Goal: Use online tool/utility: Utilize a website feature to perform a specific function

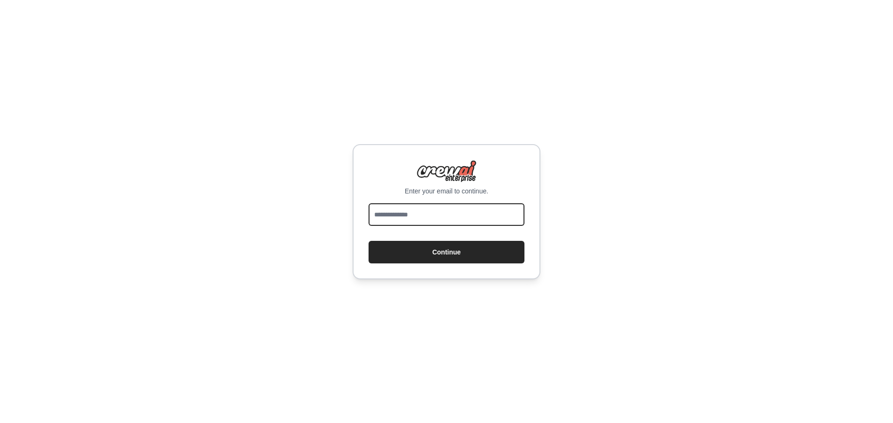
click at [429, 217] on input "email" at bounding box center [447, 214] width 156 height 23
drag, startPoint x: 0, startPoint y: 0, endPoint x: 429, endPoint y: 217, distance: 480.6
click at [429, 217] on input "email" at bounding box center [447, 214] width 156 height 23
type input "**********"
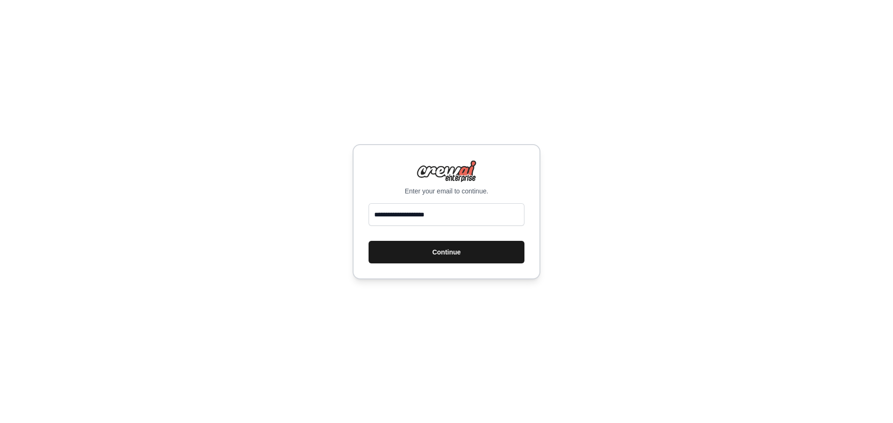
click at [429, 256] on button "Continue" at bounding box center [447, 252] width 156 height 23
click at [438, 249] on button "Continue" at bounding box center [447, 252] width 156 height 23
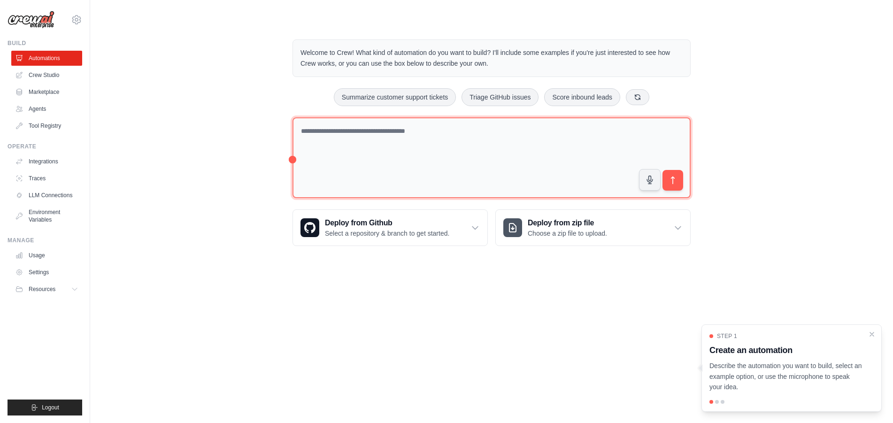
click at [351, 141] on textarea at bounding box center [492, 157] width 398 height 81
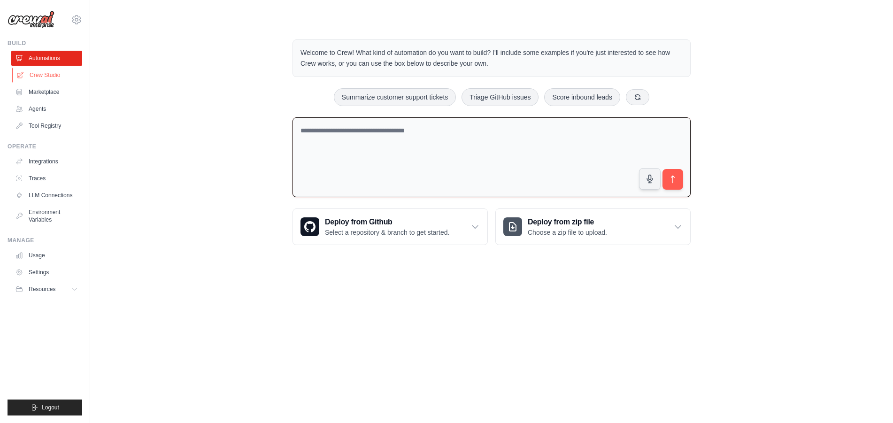
click at [33, 74] on link "Crew Studio" at bounding box center [47, 75] width 71 height 15
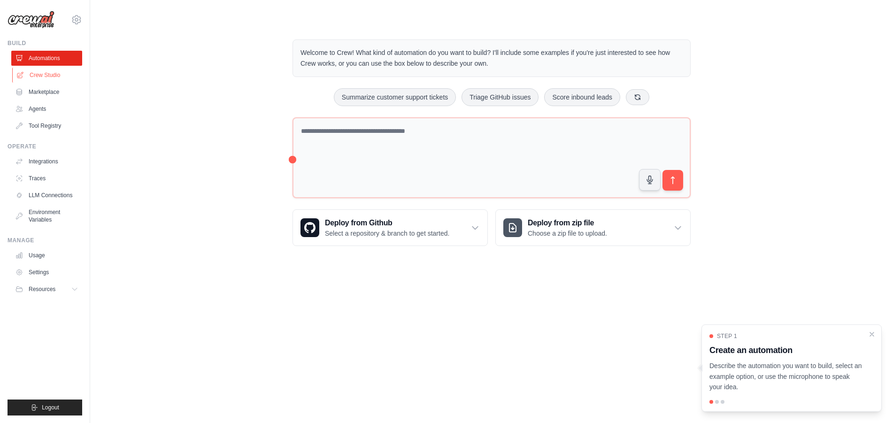
click at [47, 77] on link "Crew Studio" at bounding box center [47, 75] width 71 height 15
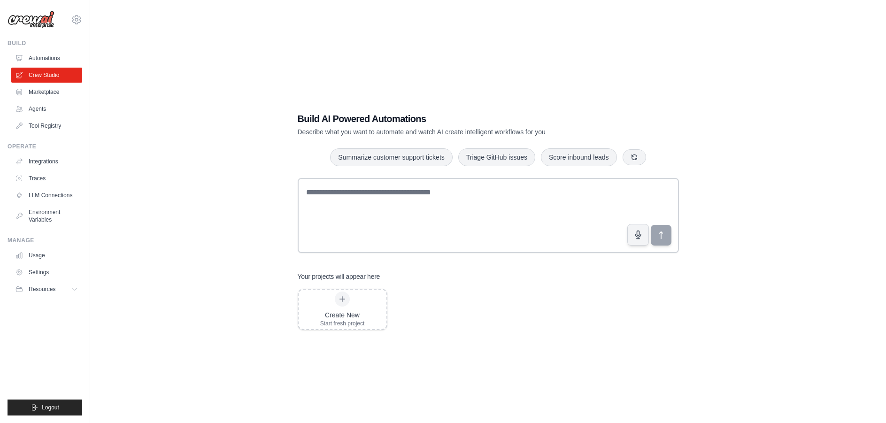
click at [46, 93] on link "Marketplace" at bounding box center [46, 92] width 71 height 15
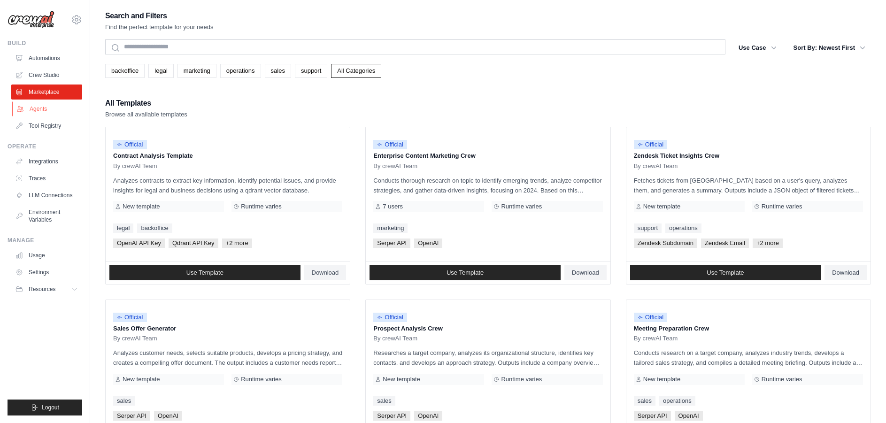
click at [39, 106] on link "Agents" at bounding box center [47, 108] width 71 height 15
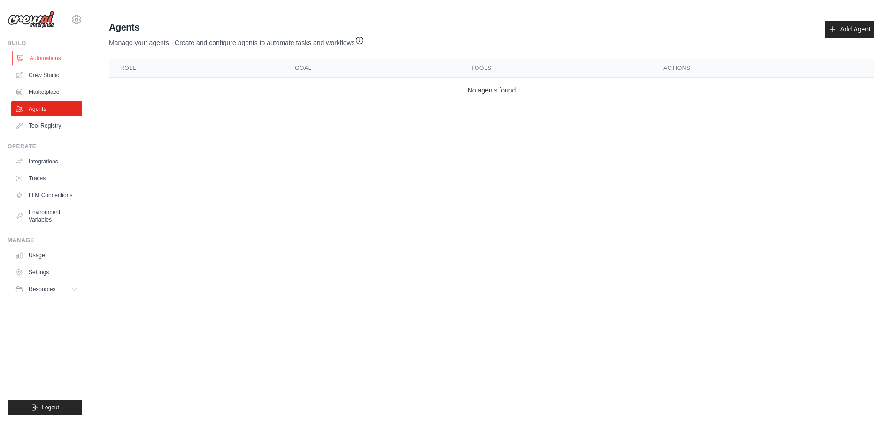
click at [33, 54] on link "Automations" at bounding box center [47, 58] width 71 height 15
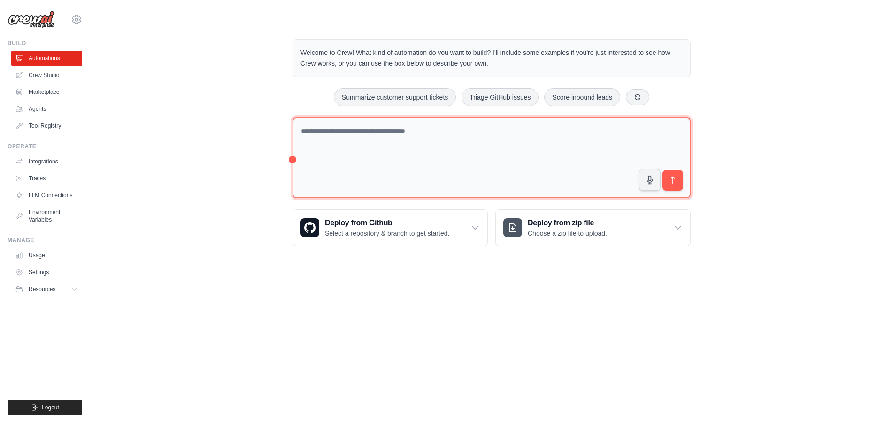
click at [377, 142] on textarea at bounding box center [492, 157] width 398 height 81
type textarea "**********"
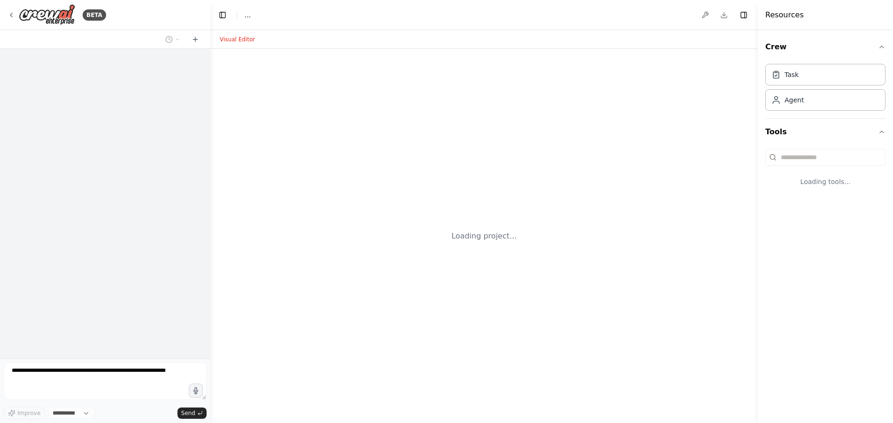
select select "****"
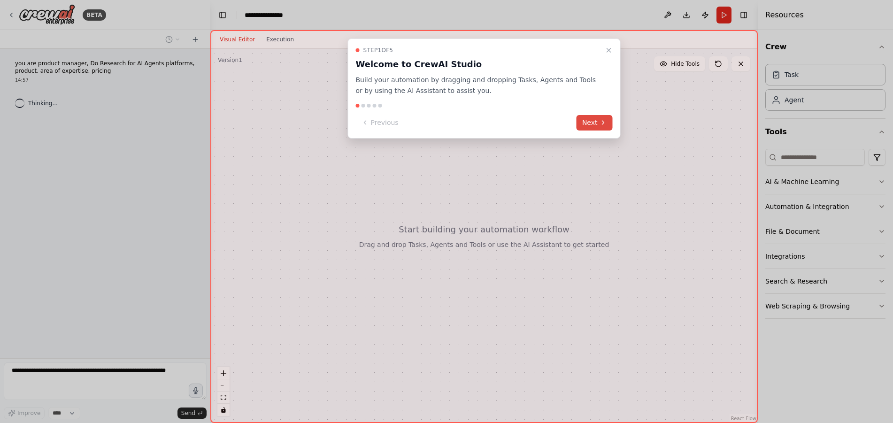
click at [600, 124] on icon at bounding box center [604, 123] width 8 height 8
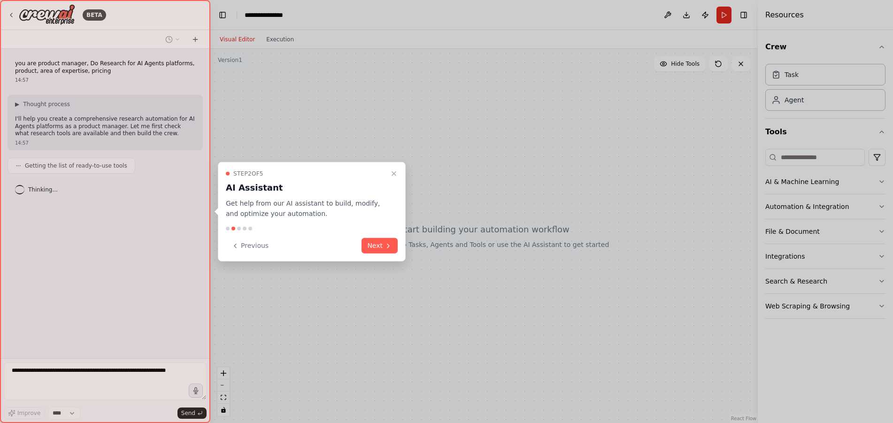
drag, startPoint x: 392, startPoint y: 175, endPoint x: 388, endPoint y: 268, distance: 92.6
click at [388, 268] on div "**********" at bounding box center [446, 211] width 893 height 423
click at [383, 242] on button "Next" at bounding box center [380, 245] width 36 height 15
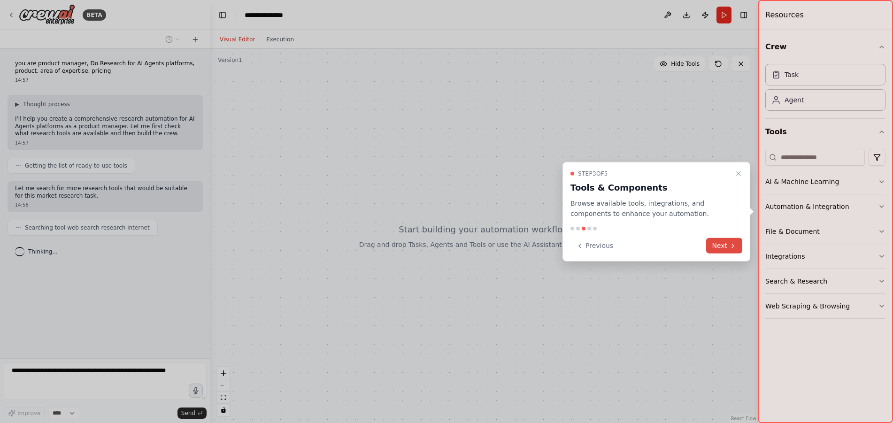
click at [714, 241] on button "Next" at bounding box center [724, 245] width 36 height 15
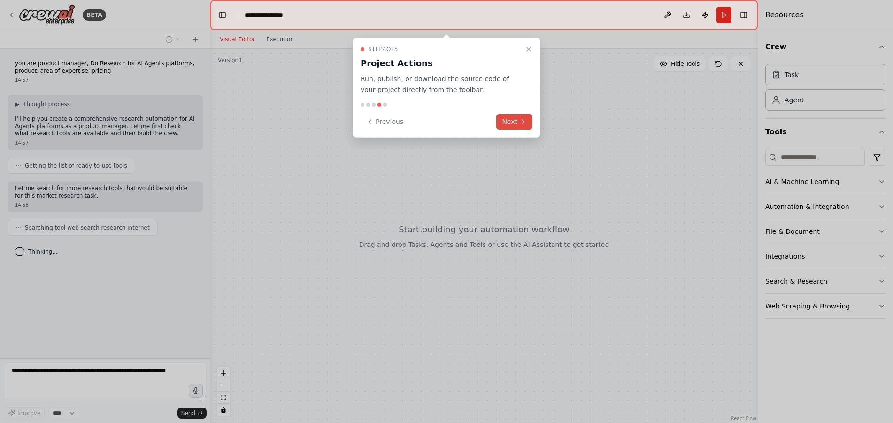
click at [512, 126] on button "Next" at bounding box center [514, 121] width 36 height 15
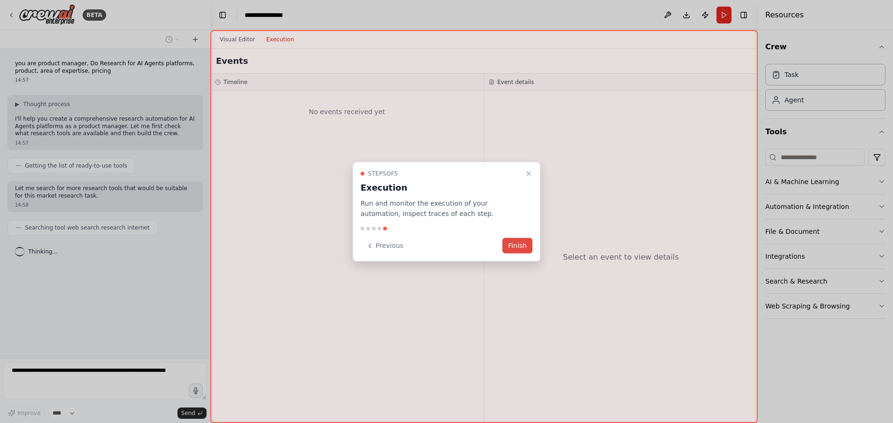
click at [514, 250] on button "Finish" at bounding box center [518, 245] width 30 height 15
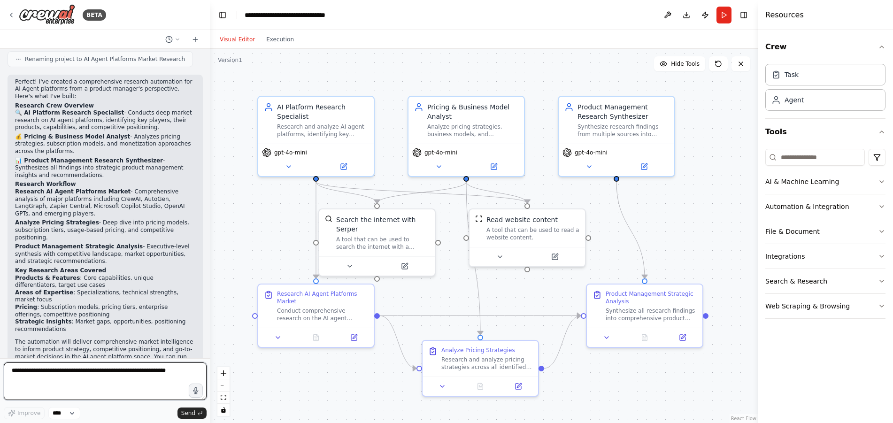
scroll to position [510, 0]
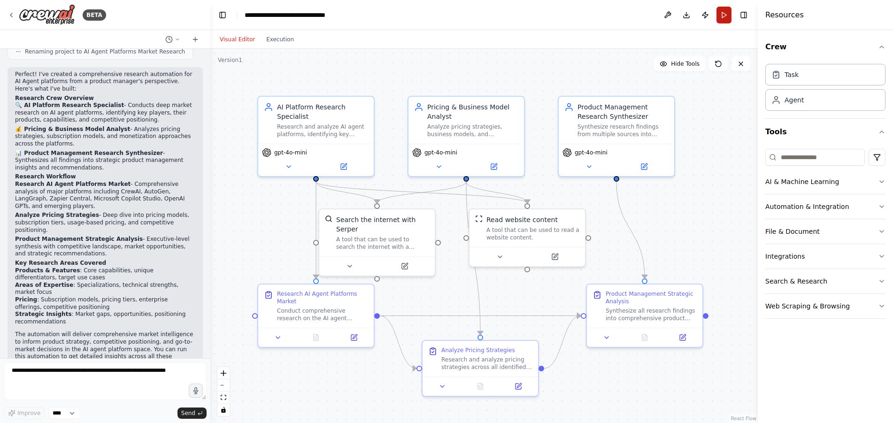
click at [727, 19] on button "Run" at bounding box center [724, 15] width 15 height 17
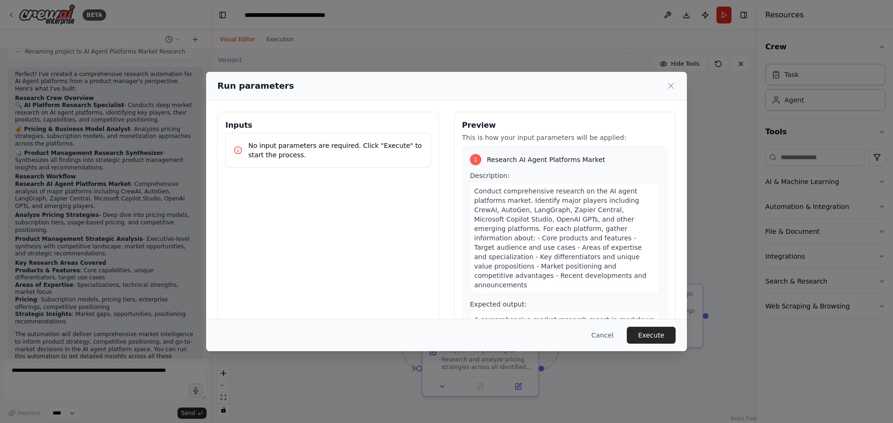
click at [278, 152] on p "No input parameters are required. Click "Execute" to start the process." at bounding box center [335, 150] width 175 height 19
click at [645, 335] on button "Execute" at bounding box center [651, 335] width 49 height 17
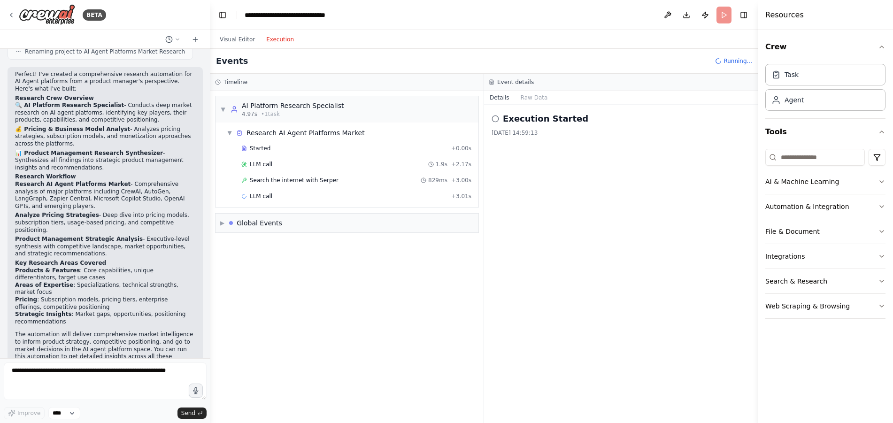
click at [277, 40] on button "Execution" at bounding box center [280, 39] width 39 height 11
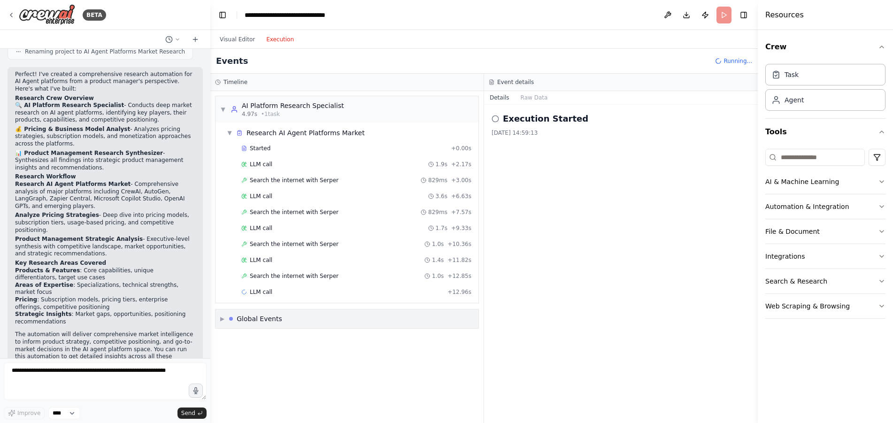
click at [258, 319] on div "Global Events" at bounding box center [260, 318] width 46 height 9
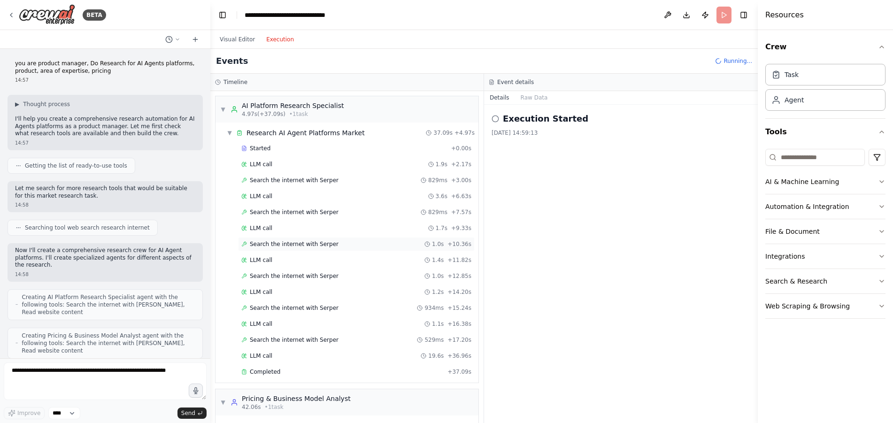
scroll to position [183, 0]
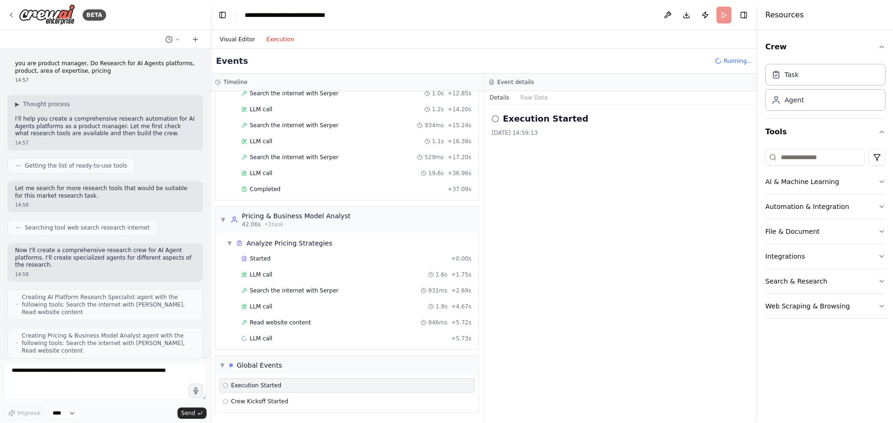
click at [245, 38] on button "Visual Editor" at bounding box center [237, 39] width 46 height 11
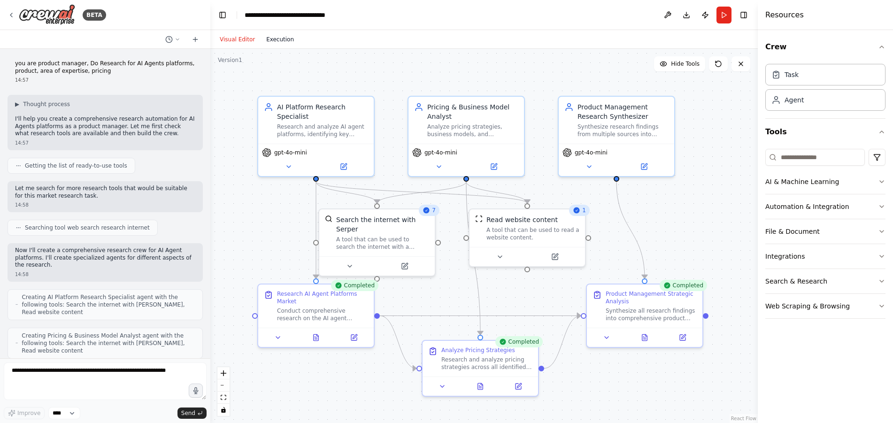
click at [274, 39] on button "Execution" at bounding box center [280, 39] width 39 height 11
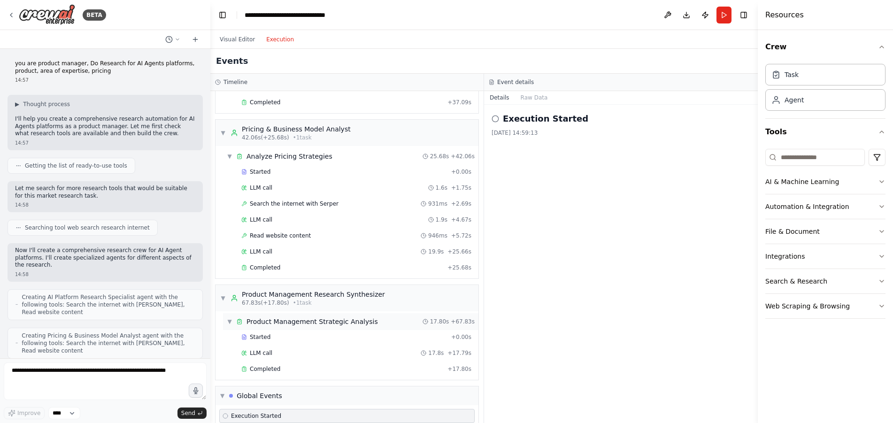
scroll to position [332, 0]
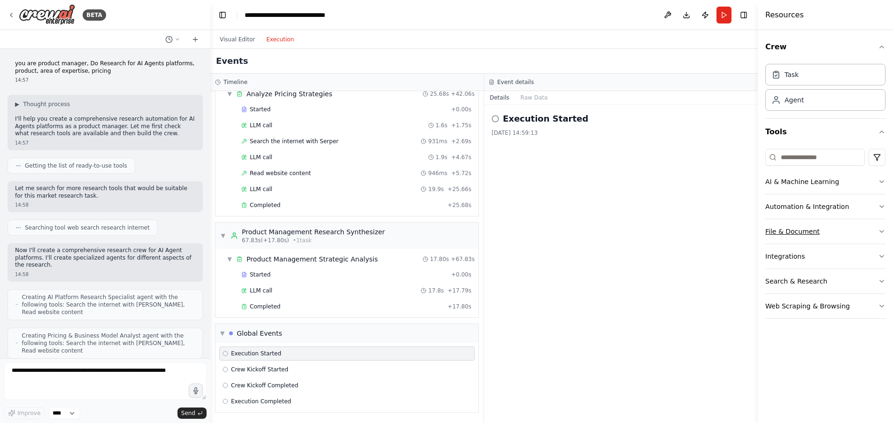
click at [775, 236] on button "File & Document" at bounding box center [826, 231] width 120 height 24
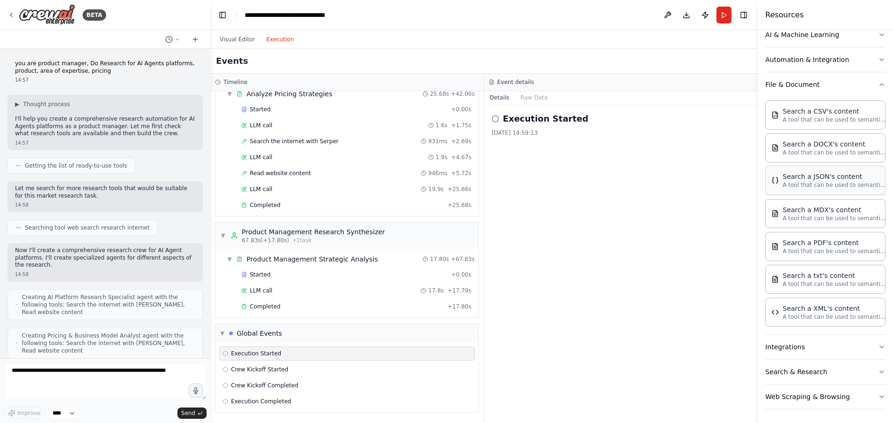
scroll to position [148, 0]
click at [786, 399] on button "Web Scraping & Browsing" at bounding box center [826, 395] width 120 height 24
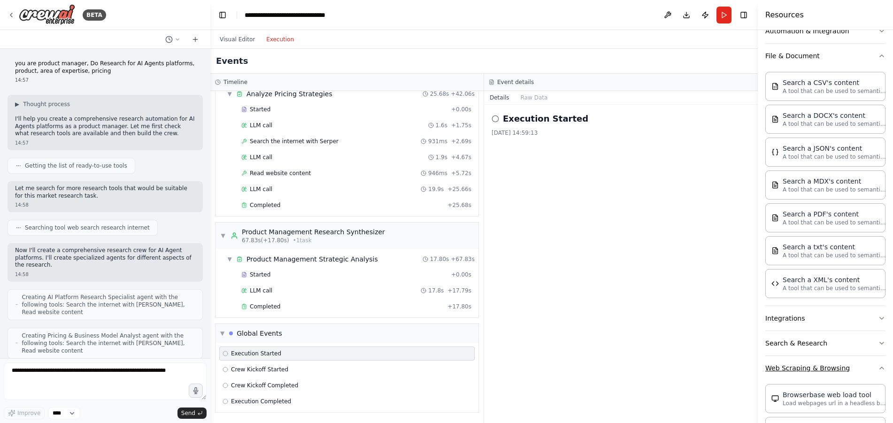
scroll to position [175, 0]
click at [775, 322] on button "Integrations" at bounding box center [826, 319] width 120 height 24
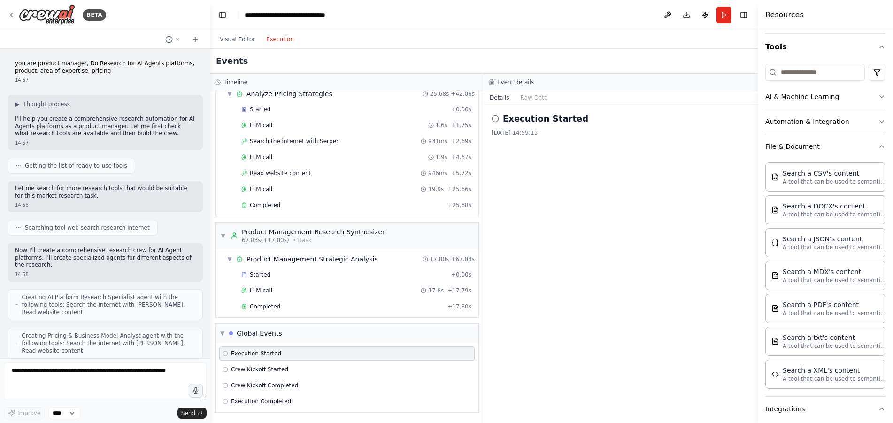
scroll to position [0, 0]
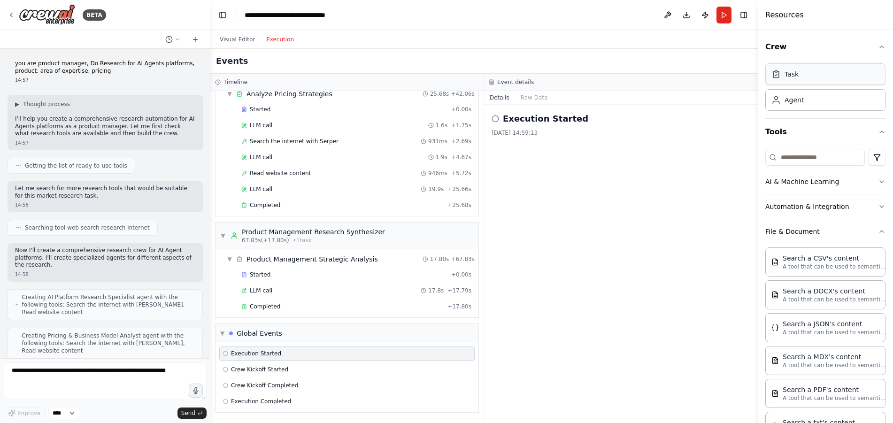
click at [782, 80] on div "Task" at bounding box center [826, 74] width 120 height 22
click at [780, 103] on icon at bounding box center [776, 99] width 9 height 9
click at [608, 239] on div "Execution Started [DATE] 14:59:13" at bounding box center [621, 264] width 274 height 318
click at [233, 43] on button "Visual Editor" at bounding box center [237, 39] width 46 height 11
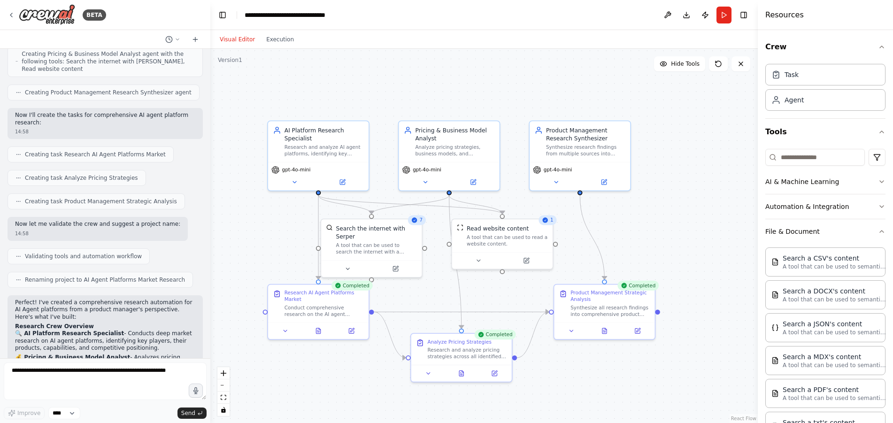
scroll to position [510, 0]
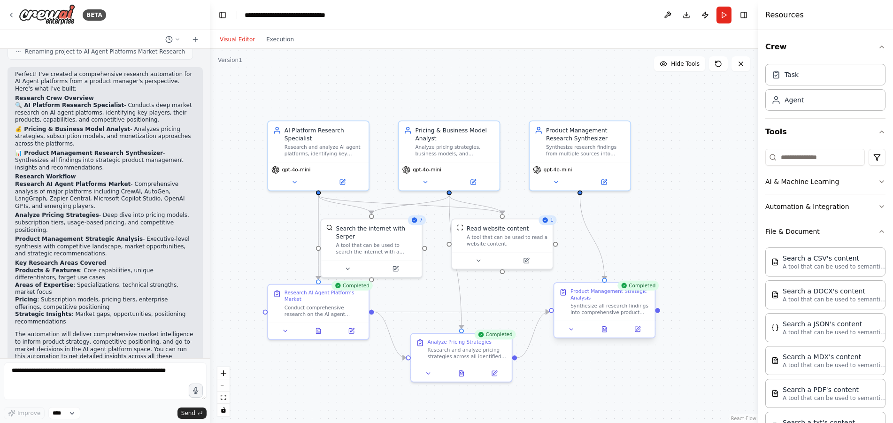
click at [592, 311] on div "Synthesize all research findings into comprehensive product management insights…" at bounding box center [610, 309] width 79 height 13
click at [689, 305] on div ".deletable-edge-delete-btn { width: 20px; height: 20px; border: 0px solid #ffff…" at bounding box center [484, 236] width 548 height 374
click at [792, 268] on p "A tool that can be used to semantic search a query from a CSV's content." at bounding box center [834, 267] width 103 height 8
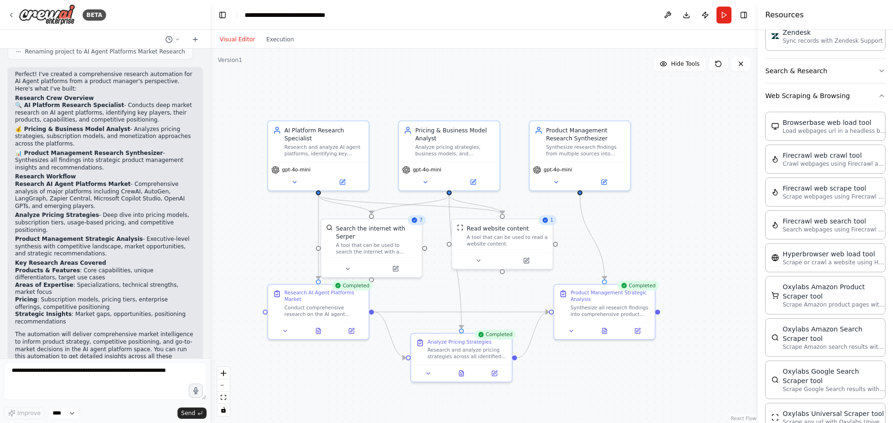
scroll to position [1277, 0]
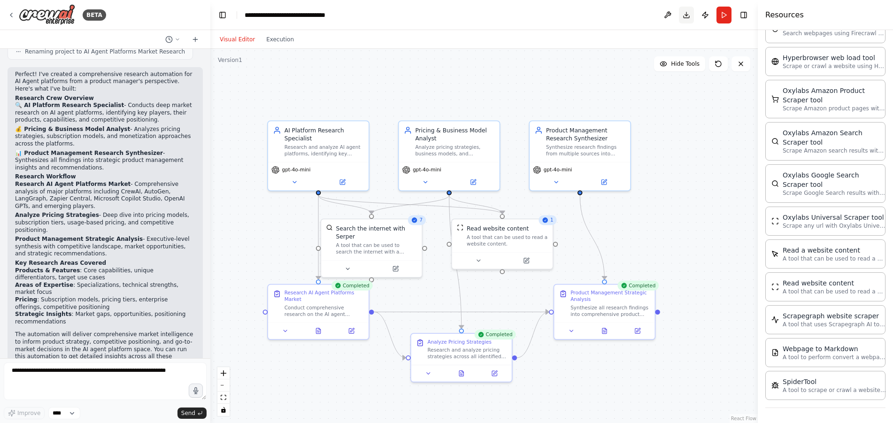
click at [681, 14] on button "Download" at bounding box center [686, 15] width 15 height 17
click at [375, 240] on div "A tool that can be used to search the internet with a search_query. Supports di…" at bounding box center [376, 246] width 81 height 13
click at [350, 264] on icon at bounding box center [347, 267] width 7 height 7
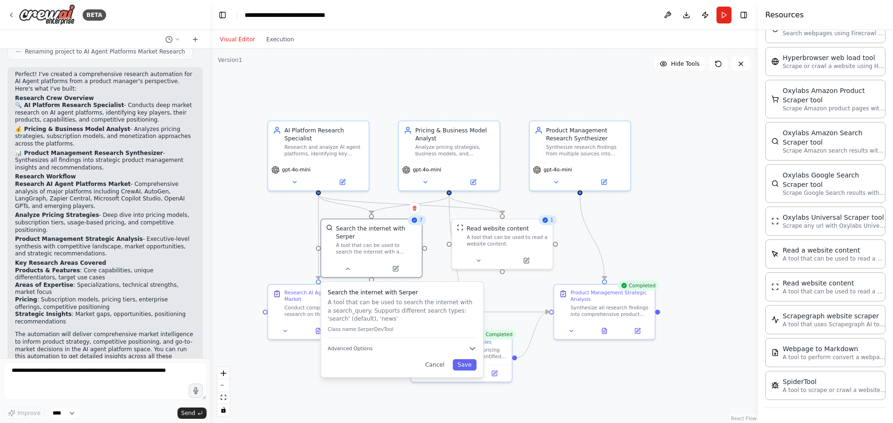
click at [515, 294] on div ".deletable-edge-delete-btn { width: 20px; height: 20px; border: 0px solid #ffff…" at bounding box center [484, 236] width 548 height 374
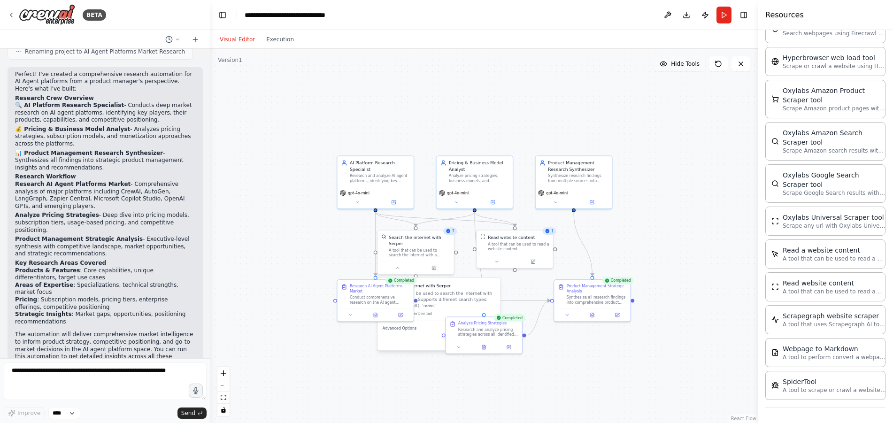
click at [682, 64] on span "Hide Tools" at bounding box center [685, 64] width 29 height 8
click at [682, 64] on span "Show Tools" at bounding box center [684, 64] width 31 height 8
click at [682, 64] on span "Hide Tools" at bounding box center [685, 64] width 29 height 8
click at [682, 64] on span "Show Tools" at bounding box center [684, 64] width 31 height 8
click at [508, 244] on div "A tool that can be used to read a website content." at bounding box center [519, 245] width 62 height 10
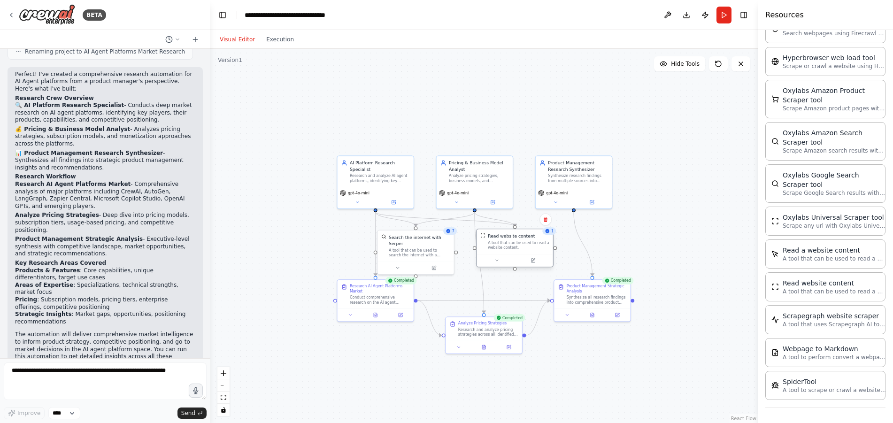
click at [508, 244] on div "A tool that can be used to read a website content." at bounding box center [519, 245] width 62 height 10
